Goal: Information Seeking & Learning: Learn about a topic

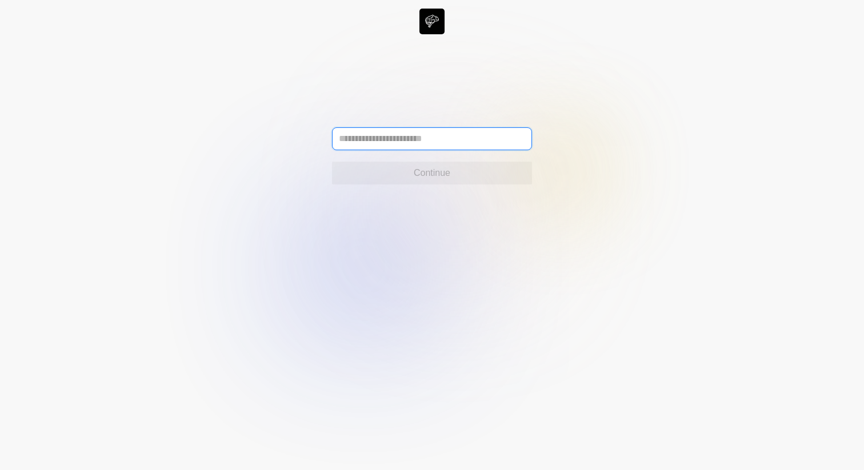
click at [383, 141] on input "text" at bounding box center [432, 138] width 200 height 23
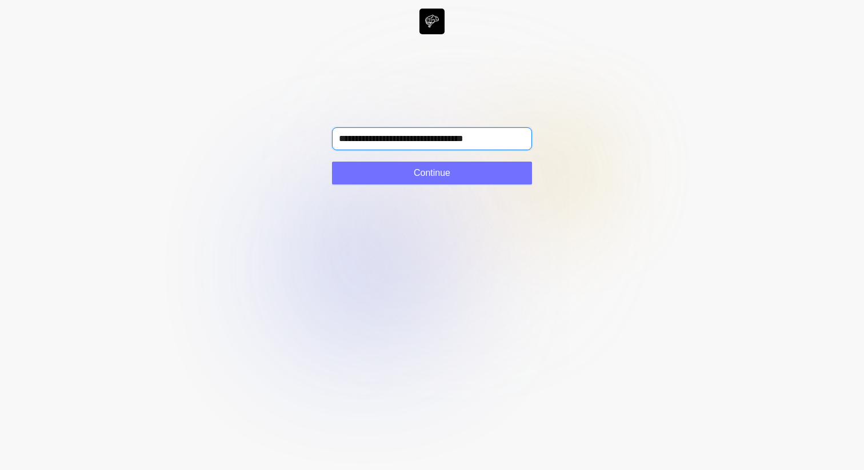
type input "**********"
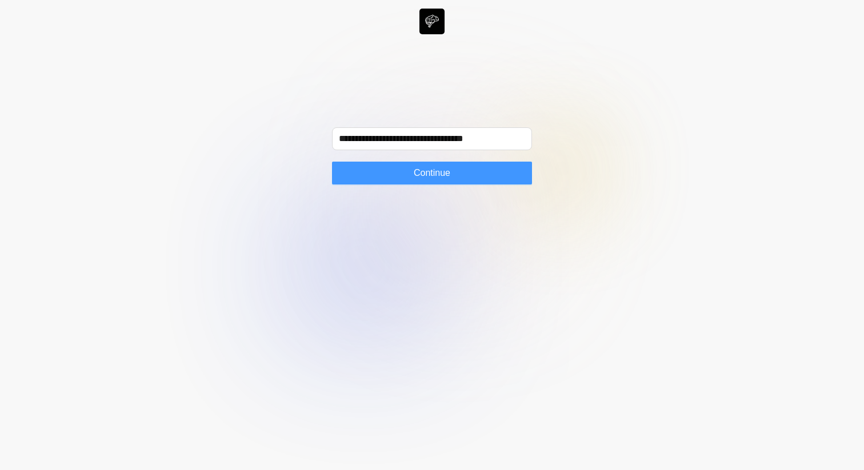
click at [456, 177] on button "Continue" at bounding box center [432, 173] width 200 height 23
